Goal: Find specific page/section: Find specific page/section

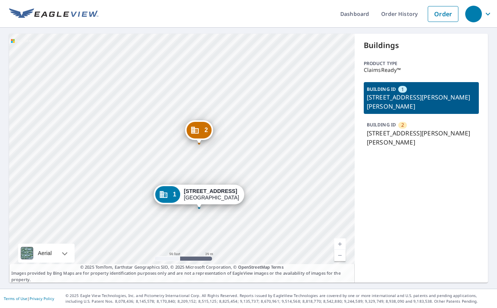
drag, startPoint x: 216, startPoint y: 144, endPoint x: 302, endPoint y: 156, distance: 86.2
click at [216, 144] on div "2 3109 Smiley Rd Bridgeton, MO 63044 1 3109 Smiley Rd Bridgeton, MO 63044" at bounding box center [182, 158] width 346 height 249
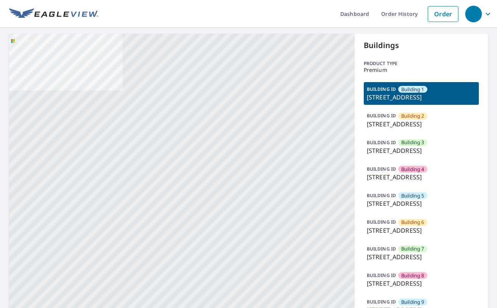
drag, startPoint x: 255, startPoint y: 210, endPoint x: 255, endPoint y: 125, distance: 85.2
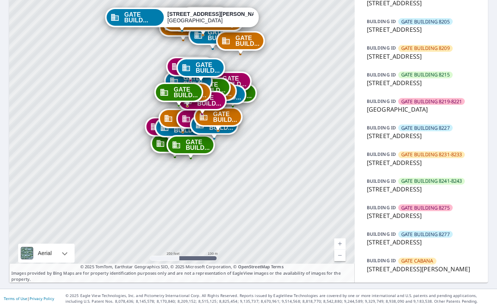
scroll to position [734, 0]
click at [415, 211] on p "8275 Southwestern Blvd, Dallas, TX, 75206" at bounding box center [421, 215] width 109 height 9
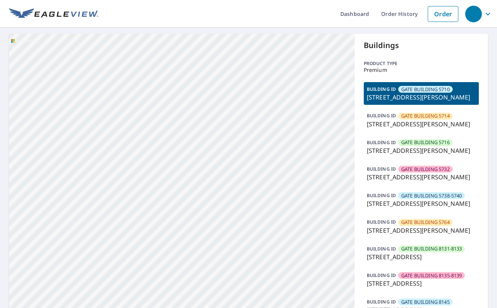
drag, startPoint x: 218, startPoint y: 176, endPoint x: 199, endPoint y: 37, distance: 140.4
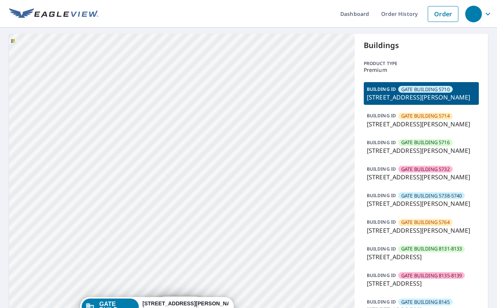
drag, startPoint x: 220, startPoint y: 159, endPoint x: 219, endPoint y: 126, distance: 33.0
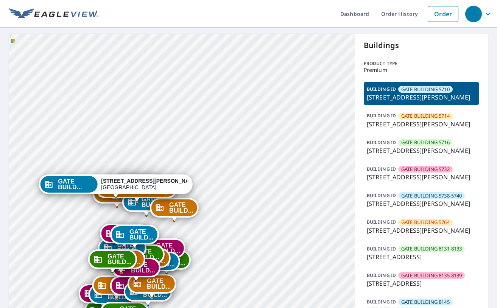
drag, startPoint x: 259, startPoint y: 207, endPoint x: 217, endPoint y: 84, distance: 129.9
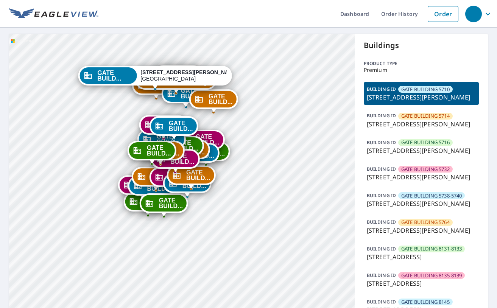
drag, startPoint x: 234, startPoint y: 170, endPoint x: 274, endPoint y: 61, distance: 116.0
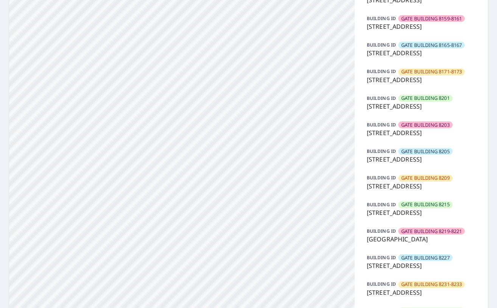
scroll to position [389, 0]
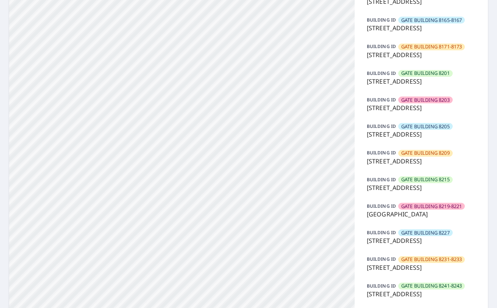
drag, startPoint x: 194, startPoint y: 69, endPoint x: 217, endPoint y: 249, distance: 181.4
click at [217, 249] on div "GATE BUILD... 5704 Caruth Haven Ln Dallas, TX 75206 GATE BUILD... 5716 Caruth H…" at bounding box center [182, 16] width 346 height 743
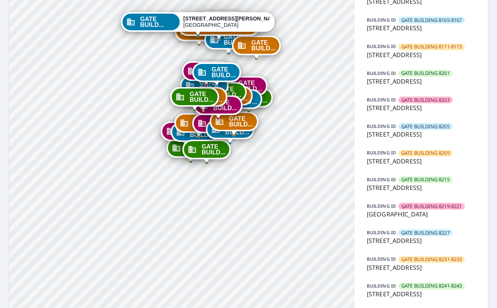
drag, startPoint x: 226, startPoint y: 90, endPoint x: 246, endPoint y: 246, distance: 157.3
click at [246, 246] on div "GATE BUILD... 5704 Caruth Haven Ln Dallas, TX 75206 GATE BUILD... 5716 Caruth H…" at bounding box center [182, 16] width 346 height 743
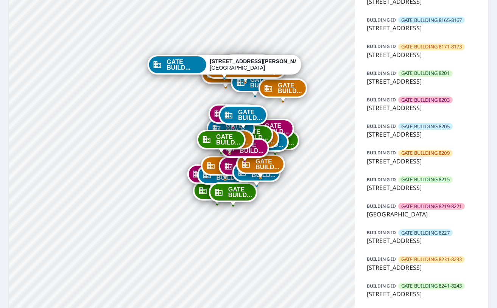
drag, startPoint x: 253, startPoint y: 143, endPoint x: 280, endPoint y: 184, distance: 49.4
click at [280, 184] on div "GATE BUILD... 8219 Southwestern Blvd Dallas, TX 75206" at bounding box center [257, 174] width 48 height 23
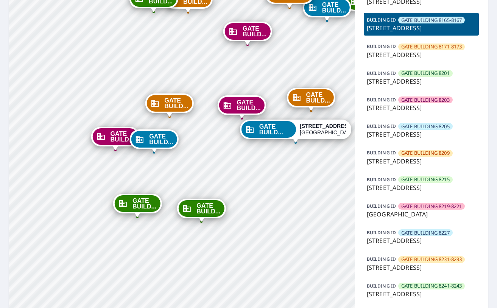
drag, startPoint x: 425, startPoint y: 230, endPoint x: 435, endPoint y: 181, distance: 49.4
click at [435, 181] on div "BUILDING ID GATE BUILDING 5710 5704 Caruth Haven Ln, Dallas, TX, 75206 BUILDING…" at bounding box center [421, 38] width 115 height 688
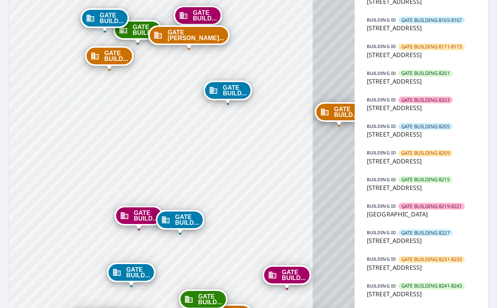
drag, startPoint x: 258, startPoint y: 223, endPoint x: 181, endPoint y: 118, distance: 130.0
click at [181, 118] on div "GATE BUILD... 5704 Caruth Haven Ln Dallas, TX 75206 GATE BUILD... 5716 Caruth H…" at bounding box center [182, 16] width 346 height 743
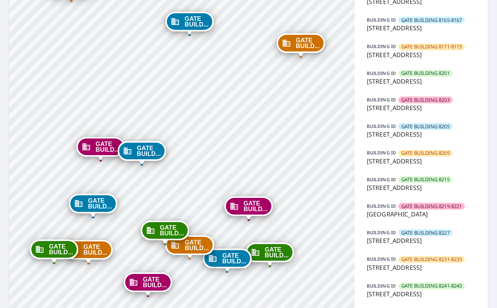
drag, startPoint x: 235, startPoint y: 219, endPoint x: 172, endPoint y: 98, distance: 136.9
click at [172, 98] on div "GATE BUILD... 5704 Caruth Haven Ln Dallas, TX 75206 GATE BUILD... 5716 Caruth H…" at bounding box center [182, 16] width 346 height 743
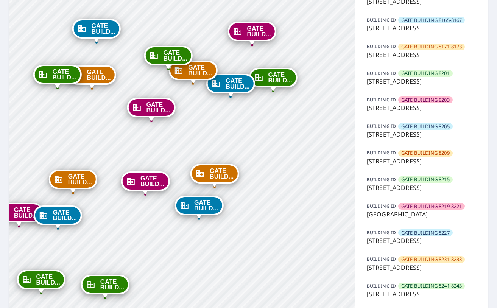
drag, startPoint x: 235, startPoint y: 230, endPoint x: 262, endPoint y: 140, distance: 93.8
click at [261, 140] on div "GATE BUILD... 5704 Caruth Haven Ln Dallas, TX 75206 GATE BUILD... 5716 Caruth H…" at bounding box center [182, 16] width 346 height 743
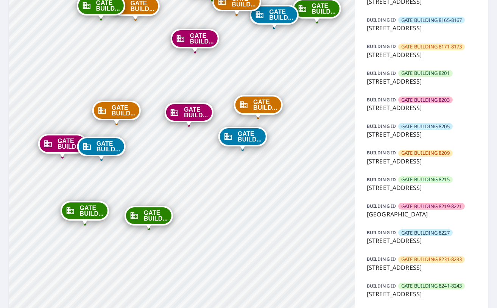
drag, startPoint x: 236, startPoint y: 248, endPoint x: 278, endPoint y: 182, distance: 78.9
click at [278, 182] on div "GATE BUILD... 5704 Caruth Haven Ln Dallas, TX 75206 GATE BUILD... 5716 Caruth H…" at bounding box center [182, 16] width 346 height 743
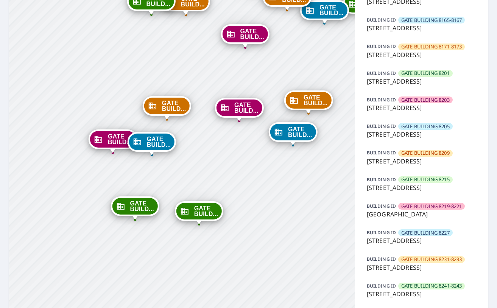
drag, startPoint x: 279, startPoint y: 220, endPoint x: 294, endPoint y: 217, distance: 14.9
click at [294, 217] on div "GATE BUILD... 5704 Caruth Haven Ln Dallas, TX 75206 GATE BUILD... 5716 Caruth H…" at bounding box center [182, 16] width 346 height 743
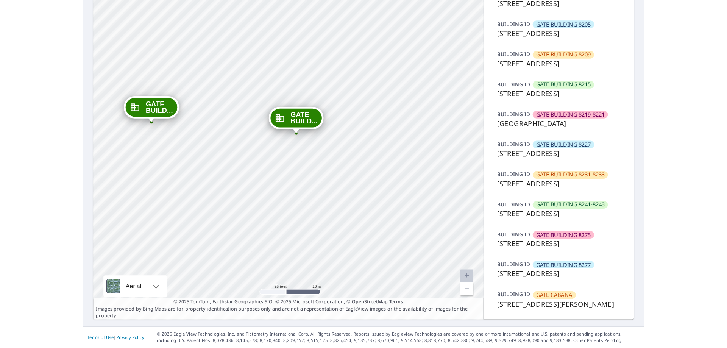
scroll to position [648, 0]
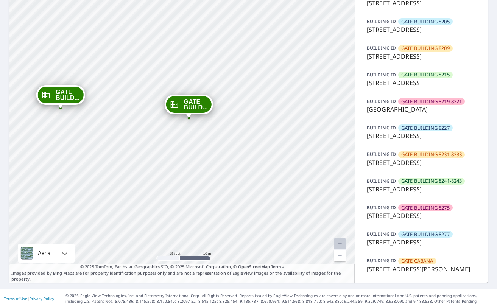
click at [414, 212] on span "GATE BUILDING 8275" at bounding box center [426, 208] width 48 height 7
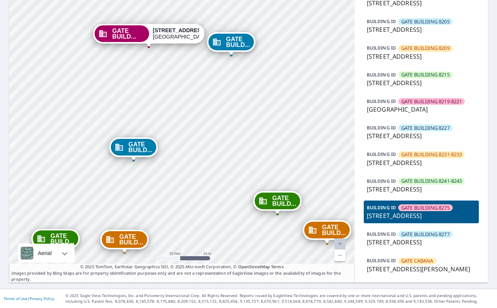
drag, startPoint x: 256, startPoint y: 184, endPoint x: 241, endPoint y: 193, distance: 17.5
click at [405, 185] on span "GATE BUILDING 8241-8243" at bounding box center [432, 181] width 61 height 7
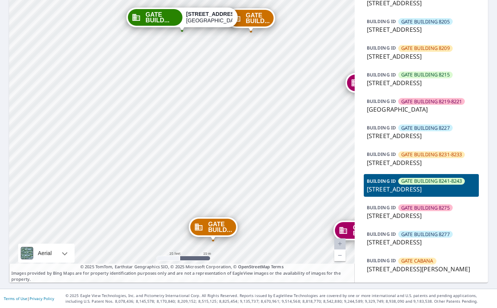
click at [409, 212] on span "GATE BUILDING 8275" at bounding box center [426, 208] width 48 height 7
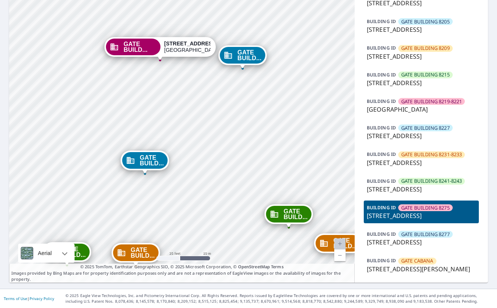
drag, startPoint x: 294, startPoint y: 109, endPoint x: 272, endPoint y: 138, distance: 36.8
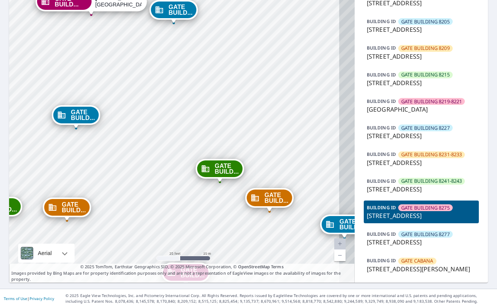
drag, startPoint x: 284, startPoint y: 196, endPoint x: 216, endPoint y: 154, distance: 79.6
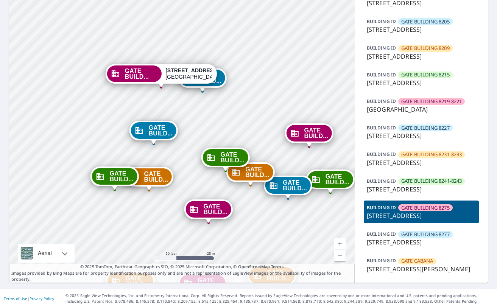
drag, startPoint x: 241, startPoint y: 191, endPoint x: 240, endPoint y: 132, distance: 59.1
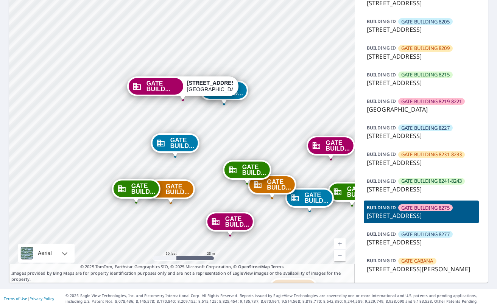
click at [408, 212] on span "GATE BUILDING 8275" at bounding box center [426, 208] width 48 height 7
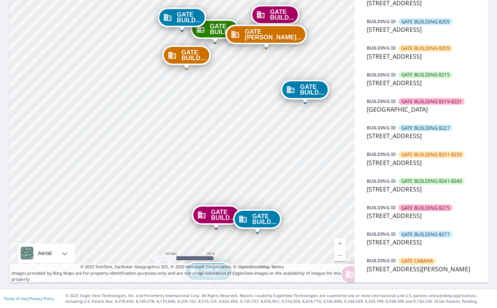
click at [405, 220] on p "8275 Southwestern Blvd, Dallas, TX, 75206" at bounding box center [421, 215] width 109 height 9
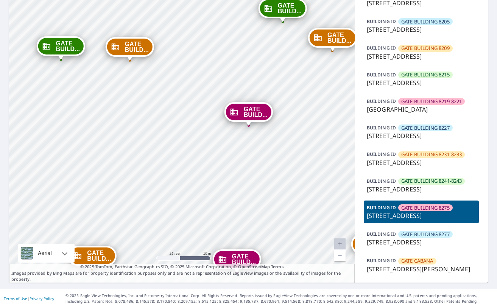
drag, startPoint x: 219, startPoint y: 89, endPoint x: 247, endPoint y: 106, distance: 32.8
click at [405, 194] on p "8241 Southwestern Blvd, Dallas, TX, 75206" at bounding box center [421, 189] width 109 height 9
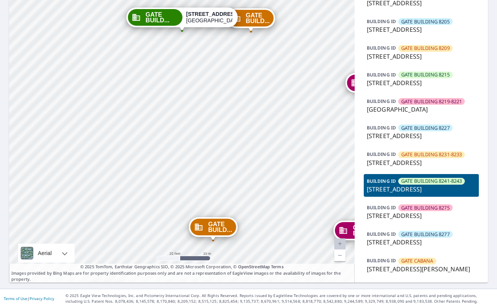
click at [400, 220] on p "8275 Southwestern Blvd, Dallas, TX, 75206" at bounding box center [421, 215] width 109 height 9
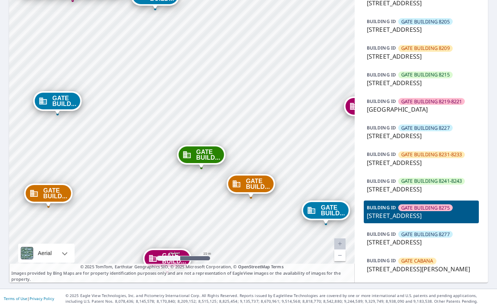
drag, startPoint x: 289, startPoint y: 211, endPoint x: 180, endPoint y: 180, distance: 113.2
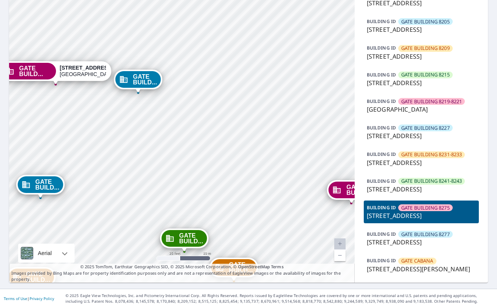
drag, startPoint x: 236, startPoint y: 169, endPoint x: 193, endPoint y: 230, distance: 74.3
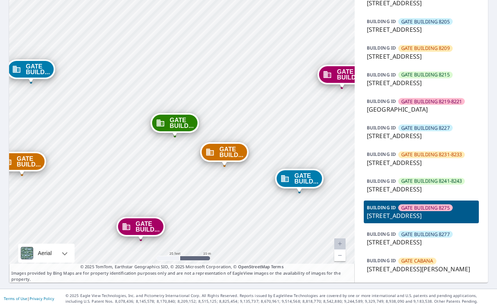
drag, startPoint x: 306, startPoint y: 177, endPoint x: 301, endPoint y: 48, distance: 128.9
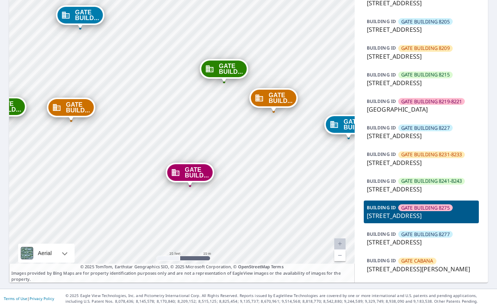
drag, startPoint x: 183, startPoint y: 201, endPoint x: 227, endPoint y: 159, distance: 60.3
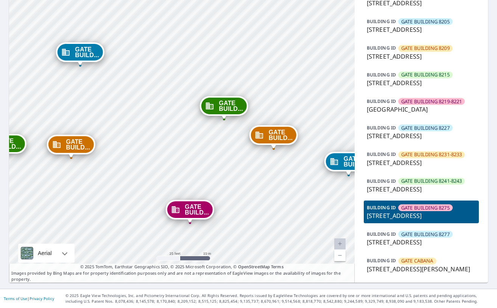
drag, startPoint x: 227, startPoint y: 61, endPoint x: 222, endPoint y: 141, distance: 80.5
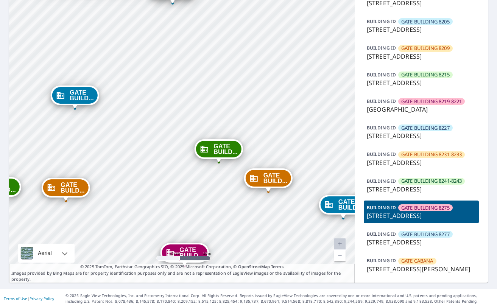
click at [177, 245] on div "GATE BUILD..." at bounding box center [184, 253] width 45 height 17
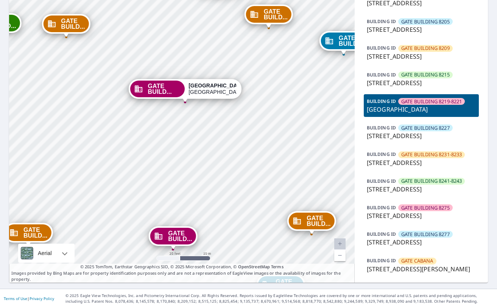
drag, startPoint x: 220, startPoint y: 80, endPoint x: 223, endPoint y: 158, distance: 78.1
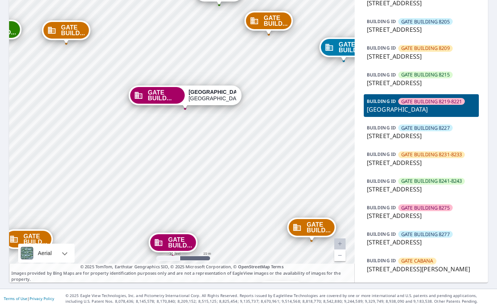
click at [157, 239] on icon "Dropped pin, building GATE BUILDING 8159-8161, Commercial property, 8135 Southw…" at bounding box center [159, 242] width 8 height 7
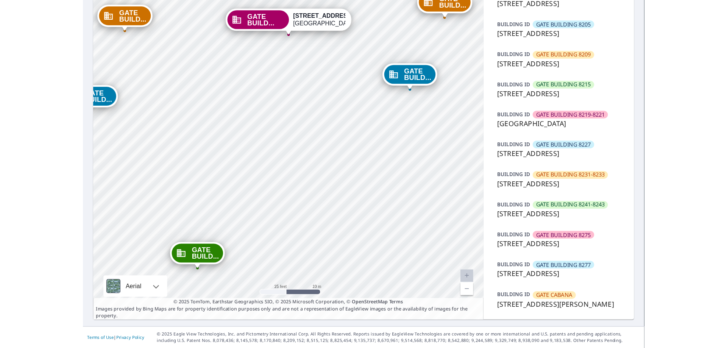
scroll to position [459, 0]
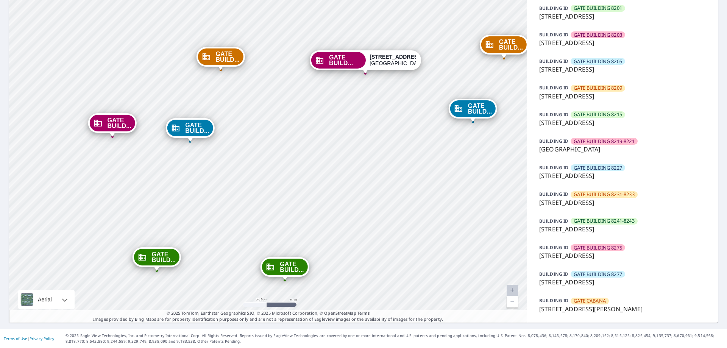
drag, startPoint x: 278, startPoint y: 104, endPoint x: 420, endPoint y: 279, distance: 225.2
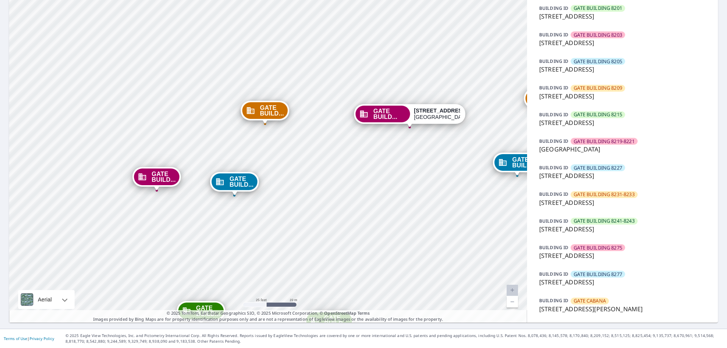
click at [497, 251] on span "GATE BUILDING 8275" at bounding box center [598, 247] width 48 height 7
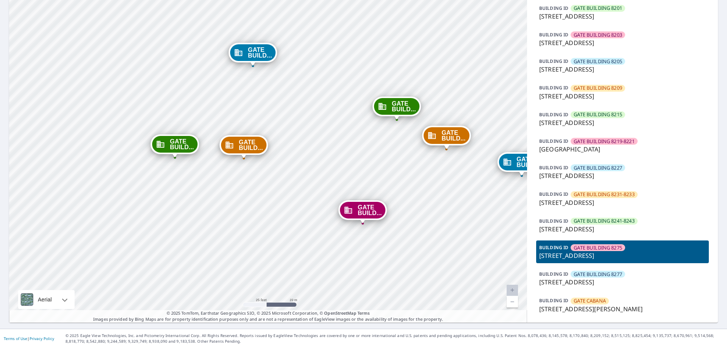
click at [497, 254] on p "8275 Southwestern Blvd, Dallas, TX, 75206" at bounding box center [622, 255] width 167 height 9
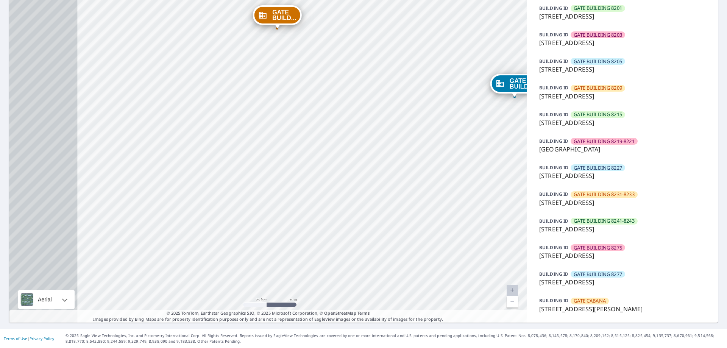
click at [497, 254] on p "8275 Southwestern Blvd, Dallas, TX, 75206" at bounding box center [622, 255] width 167 height 9
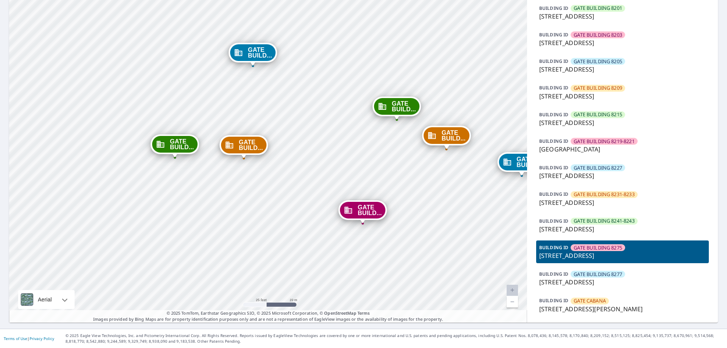
click at [497, 254] on p "8275 Southwestern Blvd, Dallas, TX, 75206" at bounding box center [622, 255] width 167 height 9
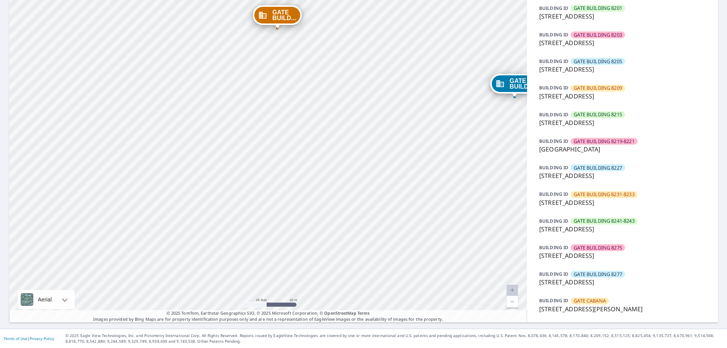
click at [497, 254] on p "8275 Southwestern Blvd, Dallas, TX, 75206" at bounding box center [622, 255] width 167 height 9
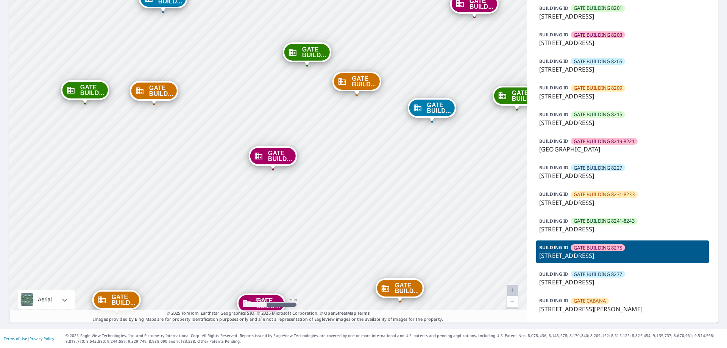
drag, startPoint x: 422, startPoint y: 232, endPoint x: 319, endPoint y: 163, distance: 124.5
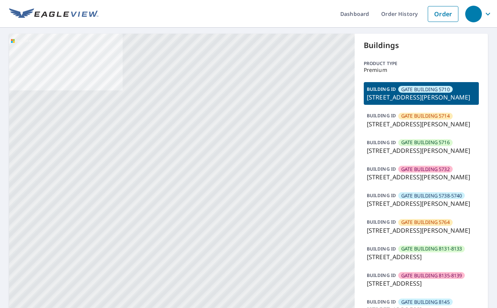
drag, startPoint x: 203, startPoint y: 215, endPoint x: 169, endPoint y: 165, distance: 60.0
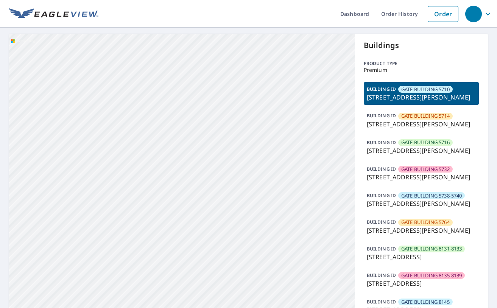
drag, startPoint x: 240, startPoint y: 248, endPoint x: 227, endPoint y: 68, distance: 180.4
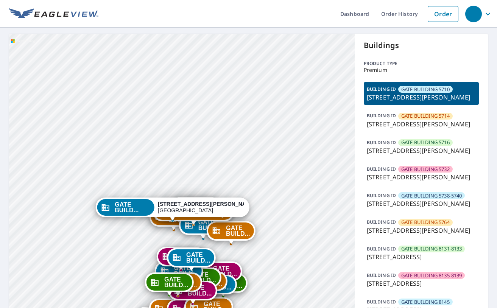
drag, startPoint x: 214, startPoint y: 247, endPoint x: 221, endPoint y: 68, distance: 178.6
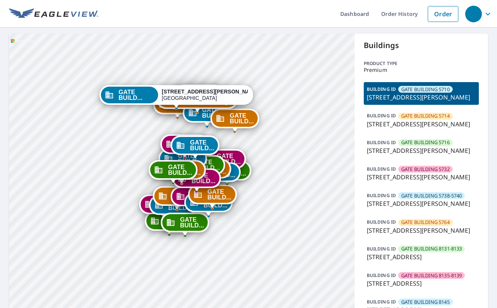
drag, startPoint x: 240, startPoint y: 229, endPoint x: 248, endPoint y: 153, distance: 75.8
click at [241, 163] on div "GATE BUILD... 8205 Southwestern Blvd Dallas, TX 75206" at bounding box center [216, 174] width 48 height 23
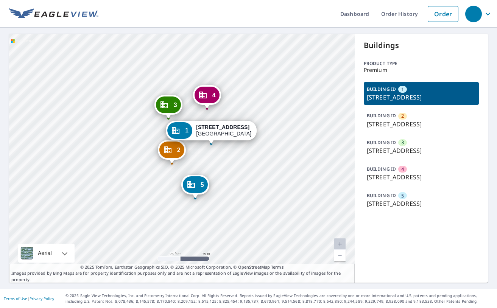
click at [290, 180] on div "2 1802 E Marks St Orlando, FL 32803 3 1800 E Marks St Orlando, FL 32803 4 1804 …" at bounding box center [182, 158] width 346 height 249
